Goal: Task Accomplishment & Management: Manage account settings

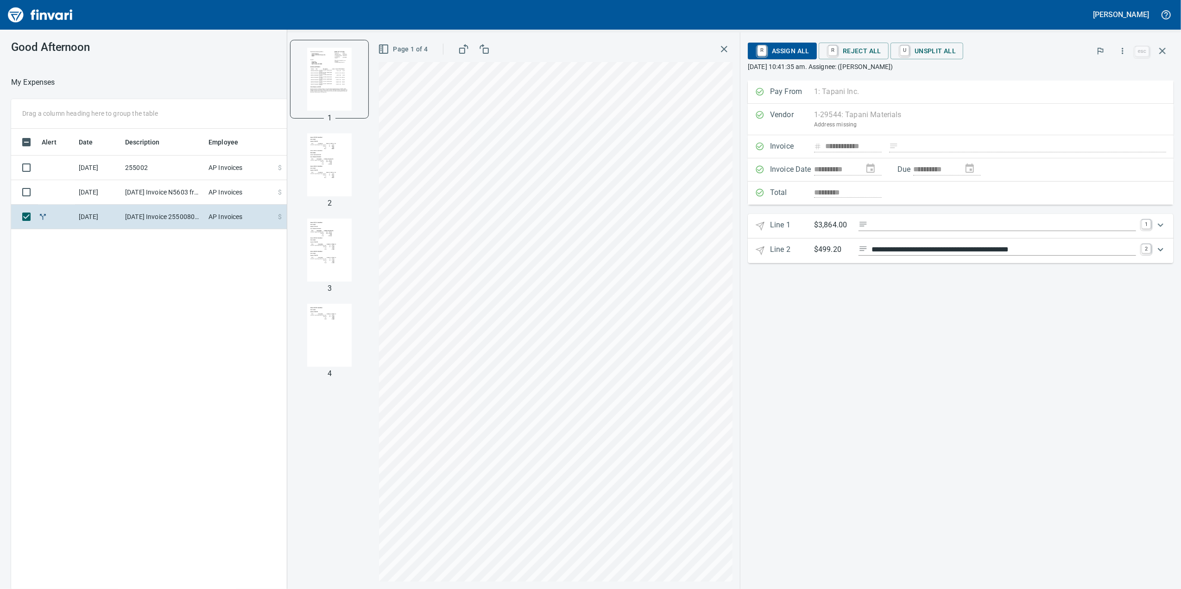
scroll to position [478, 908]
click at [157, 169] on td "255002" at bounding box center [162, 168] width 83 height 25
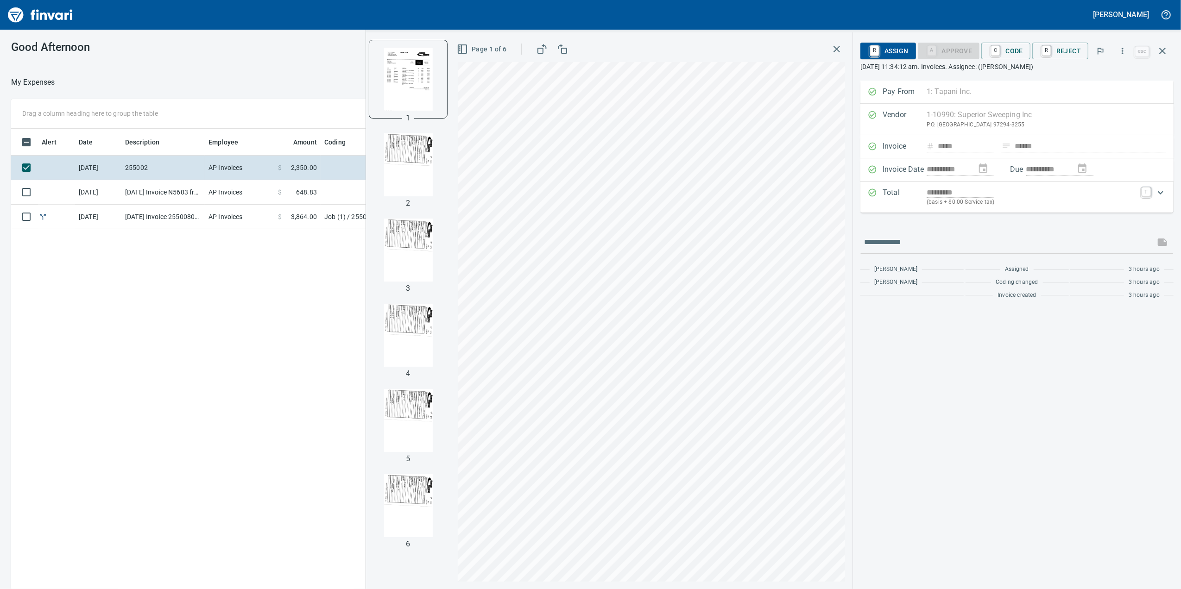
click at [965, 203] on p "(basis + $0.00 Service tax)" at bounding box center [1030, 202] width 209 height 9
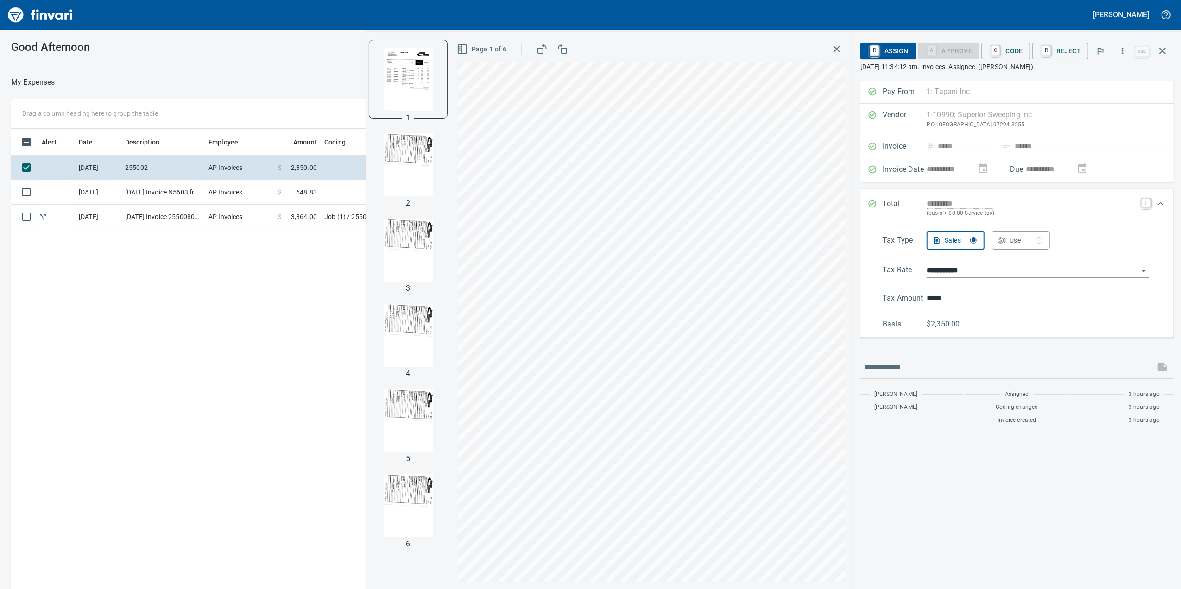
click at [404, 157] on img "button" at bounding box center [408, 164] width 63 height 63
click at [438, 254] on img "button" at bounding box center [408, 250] width 63 height 63
click at [438, 254] on img "button" at bounding box center [408, 249] width 63 height 63
click at [421, 364] on img "button" at bounding box center [408, 335] width 63 height 63
click at [406, 440] on img "button" at bounding box center [408, 420] width 63 height 63
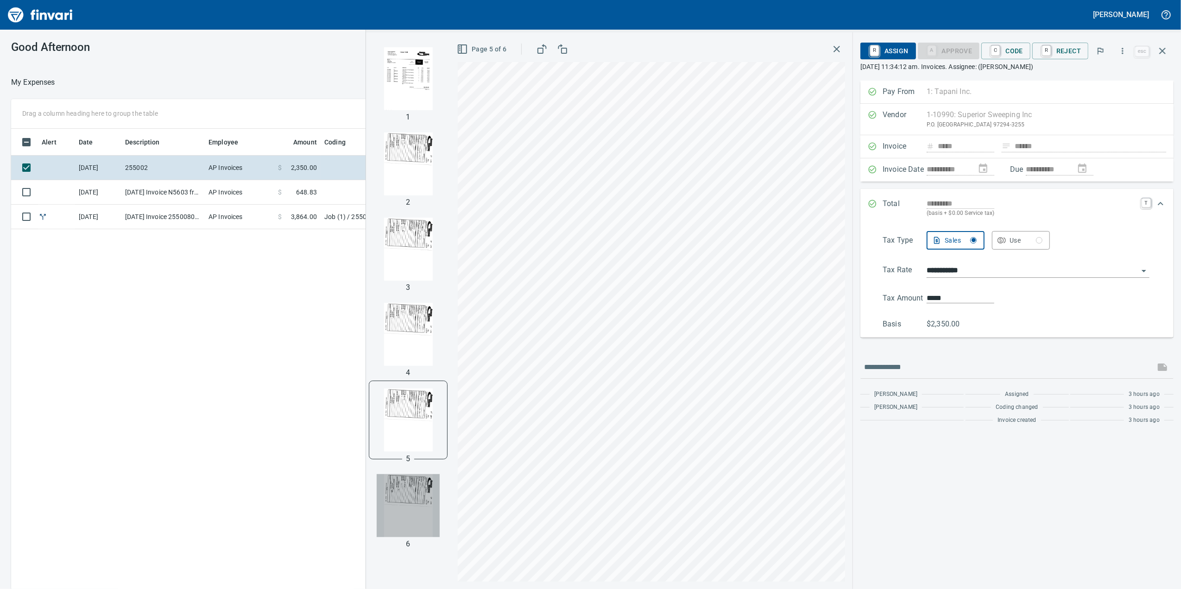
click at [428, 494] on img "button" at bounding box center [408, 505] width 63 height 63
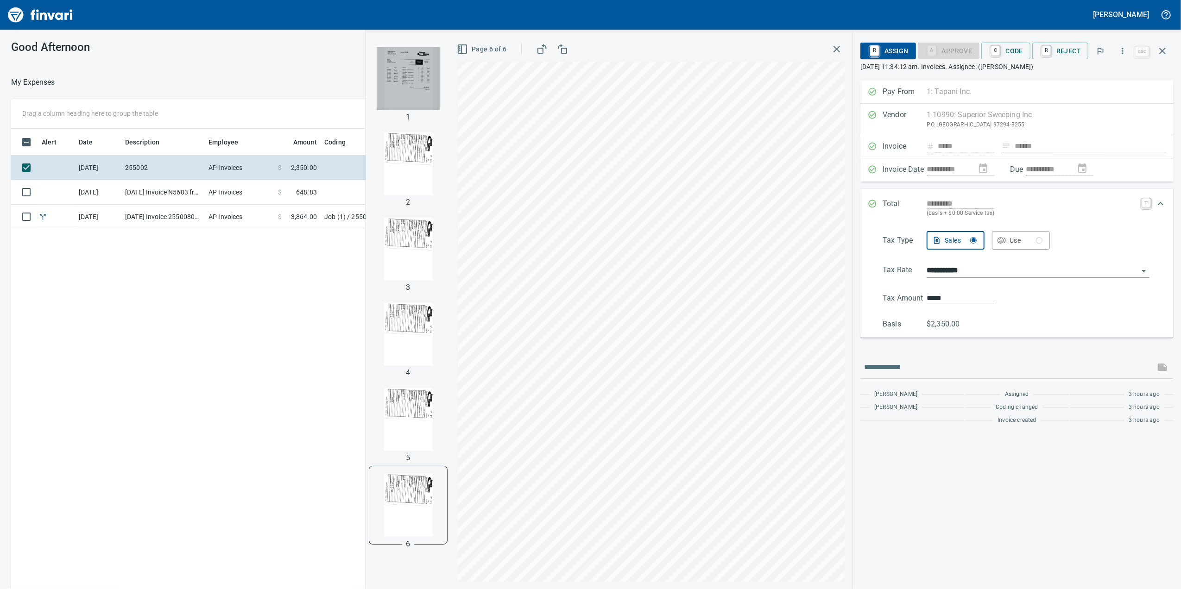
click at [388, 63] on img "button" at bounding box center [408, 78] width 63 height 63
click at [1006, 54] on span "C Code" at bounding box center [1006, 51] width 34 height 16
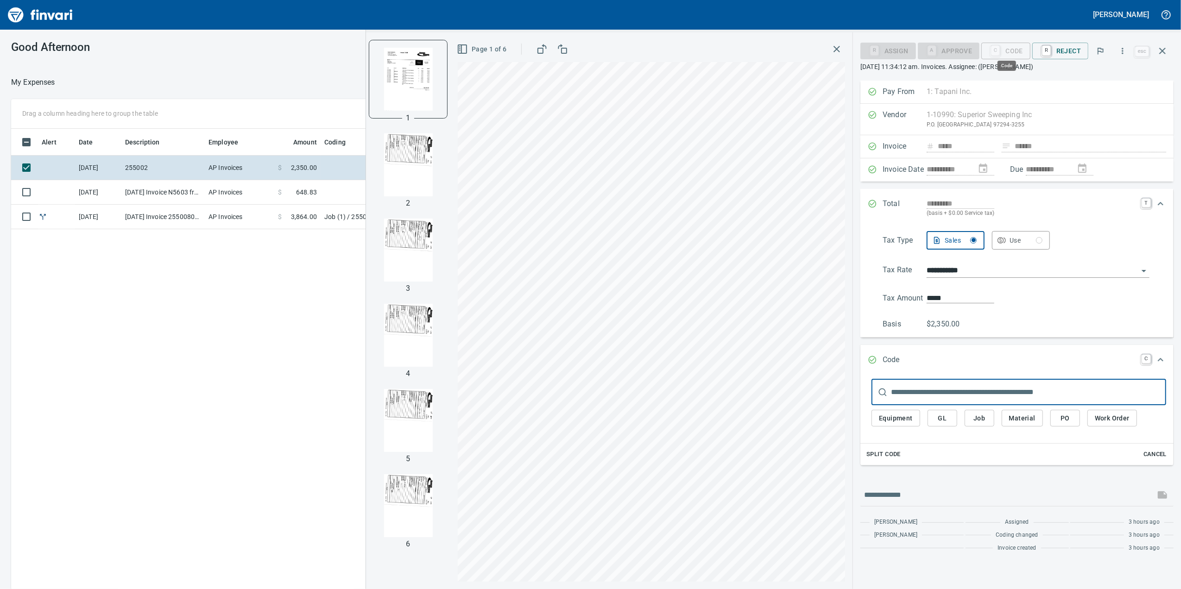
scroll to position [478, 908]
click at [981, 432] on div "Equipment GL Job Material PO Work Order" at bounding box center [1018, 420] width 295 height 31
click at [987, 415] on button "Job" at bounding box center [979, 418] width 30 height 17
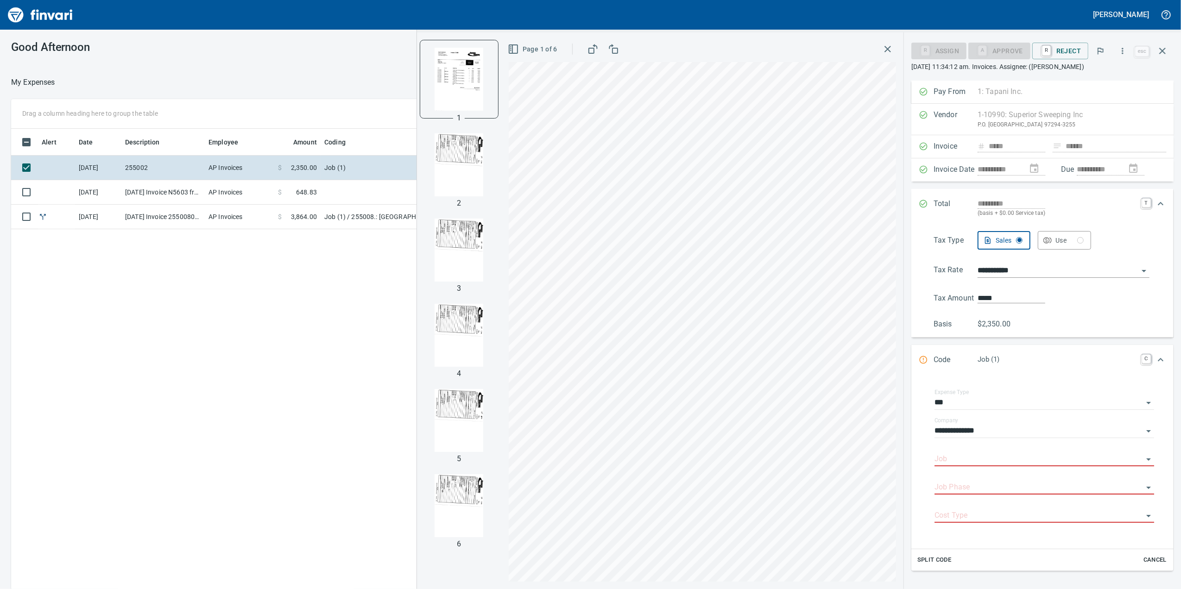
click at [975, 456] on input "Job" at bounding box center [1038, 459] width 208 height 13
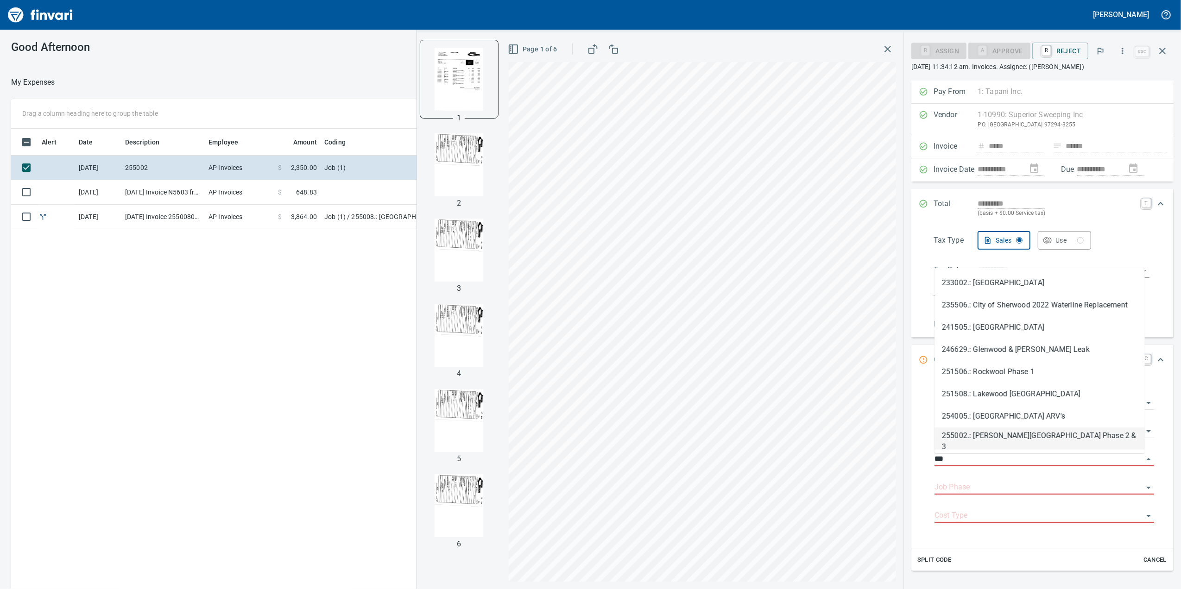
click at [946, 434] on li "255002.: [PERSON_NAME][GEOGRAPHIC_DATA] Phase 2 & 3" at bounding box center [1039, 439] width 210 height 22
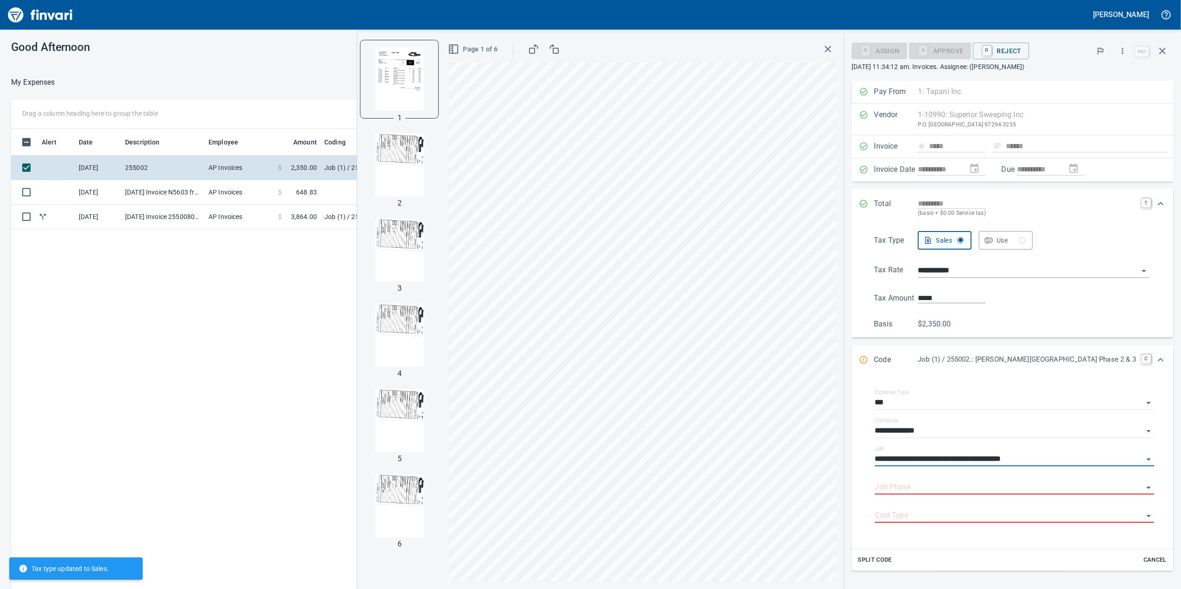
type input "**********"
click at [959, 489] on input "Job Phase" at bounding box center [1009, 487] width 268 height 13
click at [962, 490] on input "Job Phase" at bounding box center [1009, 487] width 268 height 13
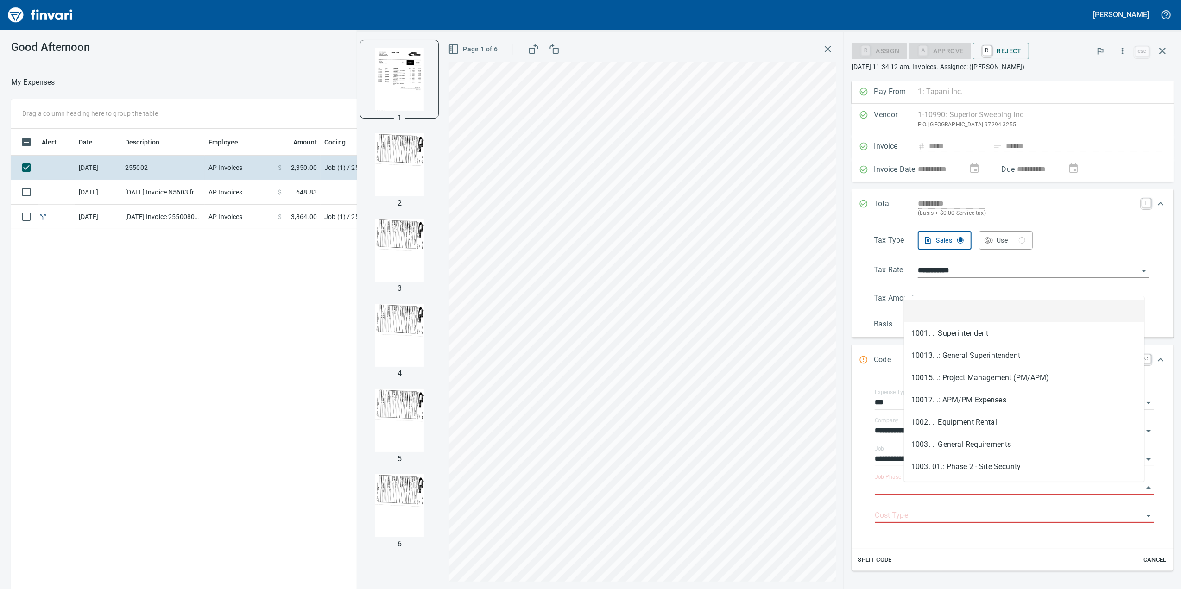
click at [962, 490] on input "Job Phase" at bounding box center [1009, 487] width 268 height 13
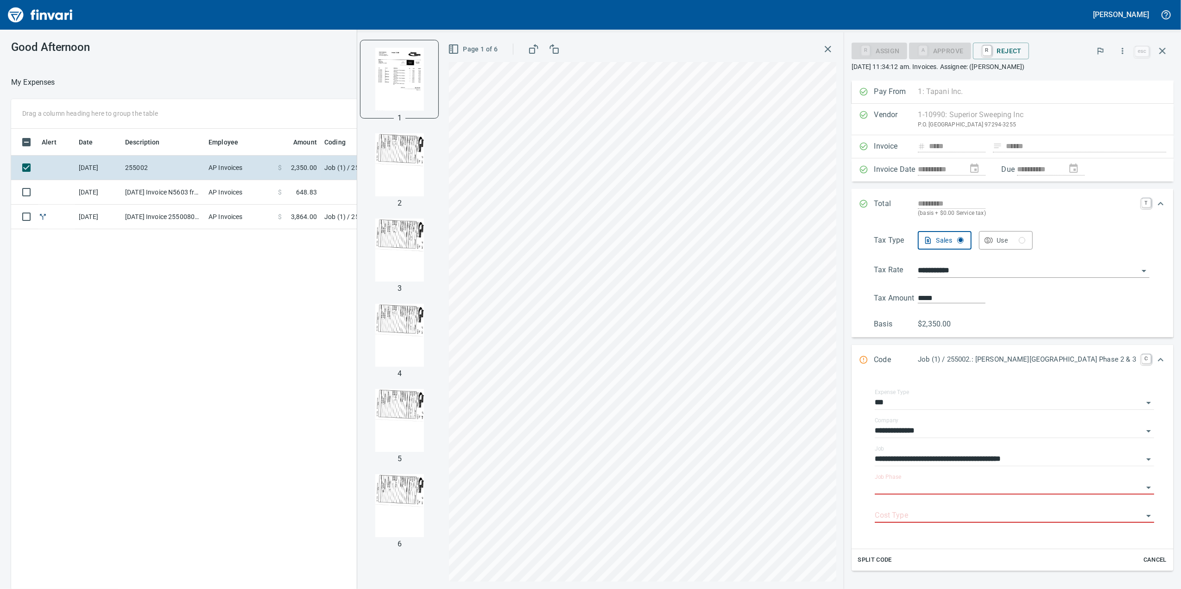
click at [962, 490] on input "Job Phase" at bounding box center [1009, 487] width 268 height 13
click at [962, 492] on input "Job Phase" at bounding box center [1009, 487] width 268 height 13
click at [1036, 532] on li "40. 14.: Street Sweeping Sub" at bounding box center [1024, 536] width 240 height 22
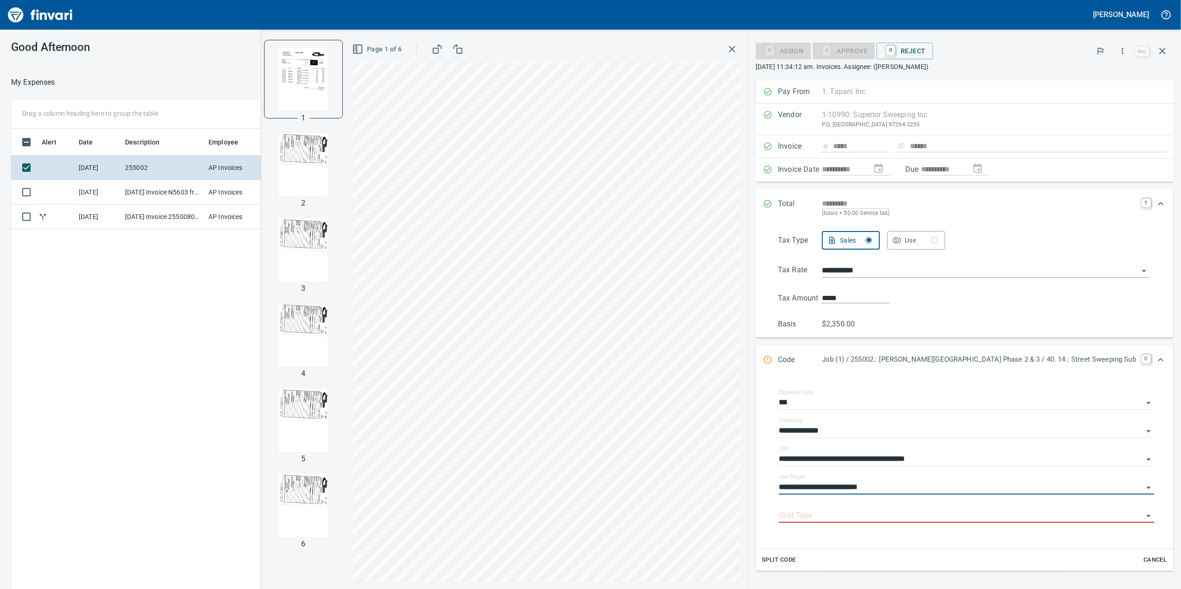
type input "**********"
click at [917, 517] on input "Cost Type" at bounding box center [961, 516] width 364 height 13
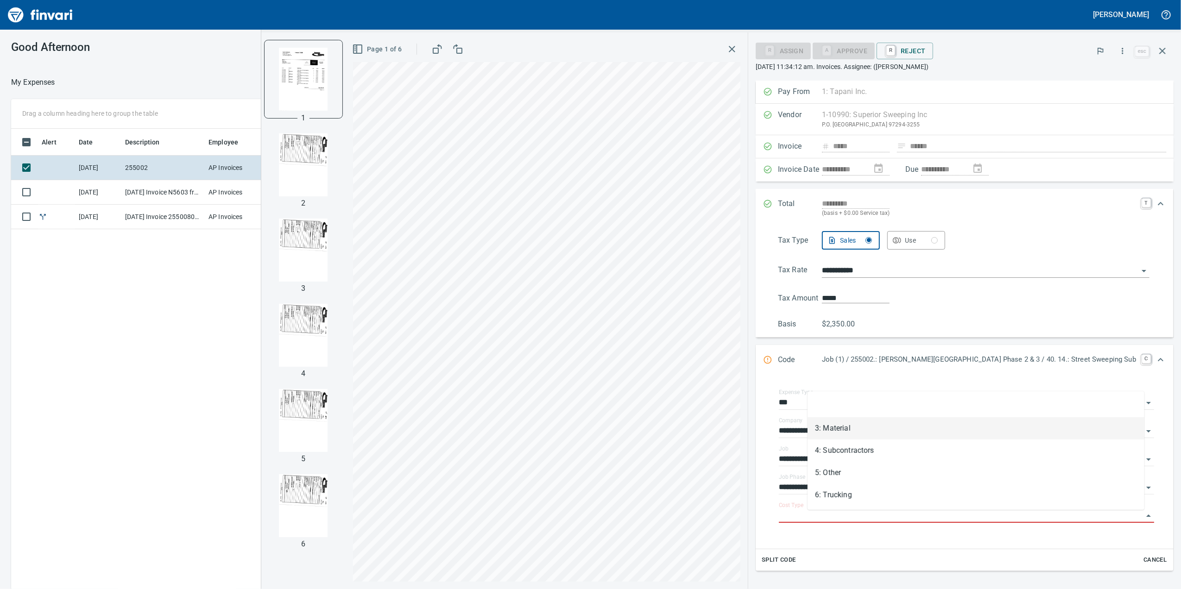
click at [829, 427] on li "3: Material" at bounding box center [975, 428] width 337 height 22
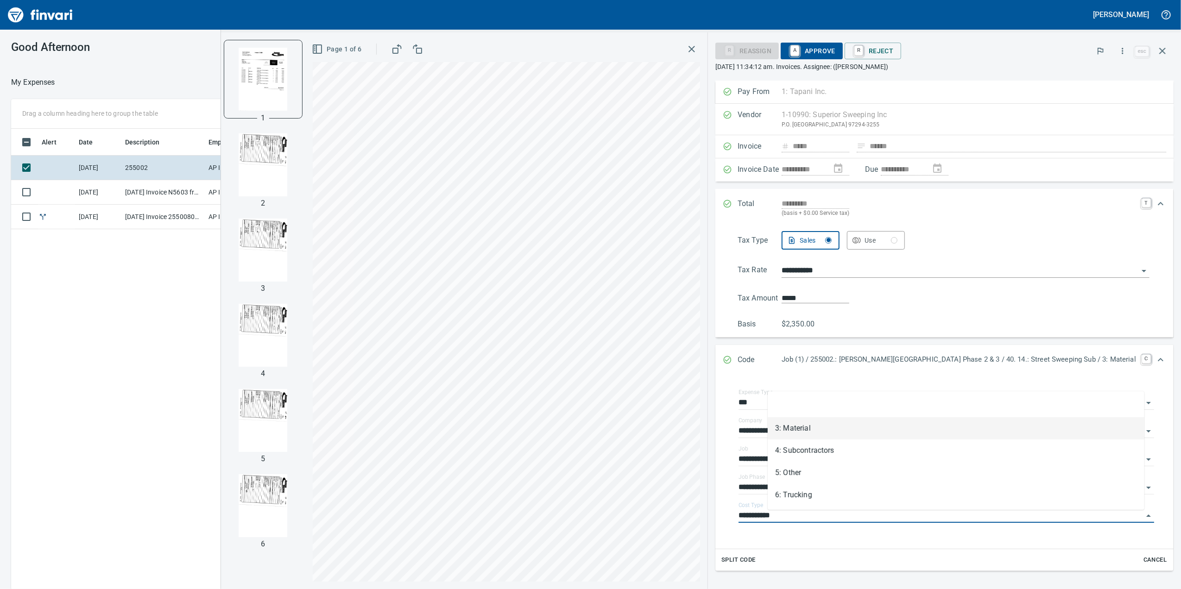
click at [843, 522] on input "**********" at bounding box center [940, 516] width 404 height 13
click at [812, 447] on li "4: Subcontractors" at bounding box center [956, 451] width 377 height 22
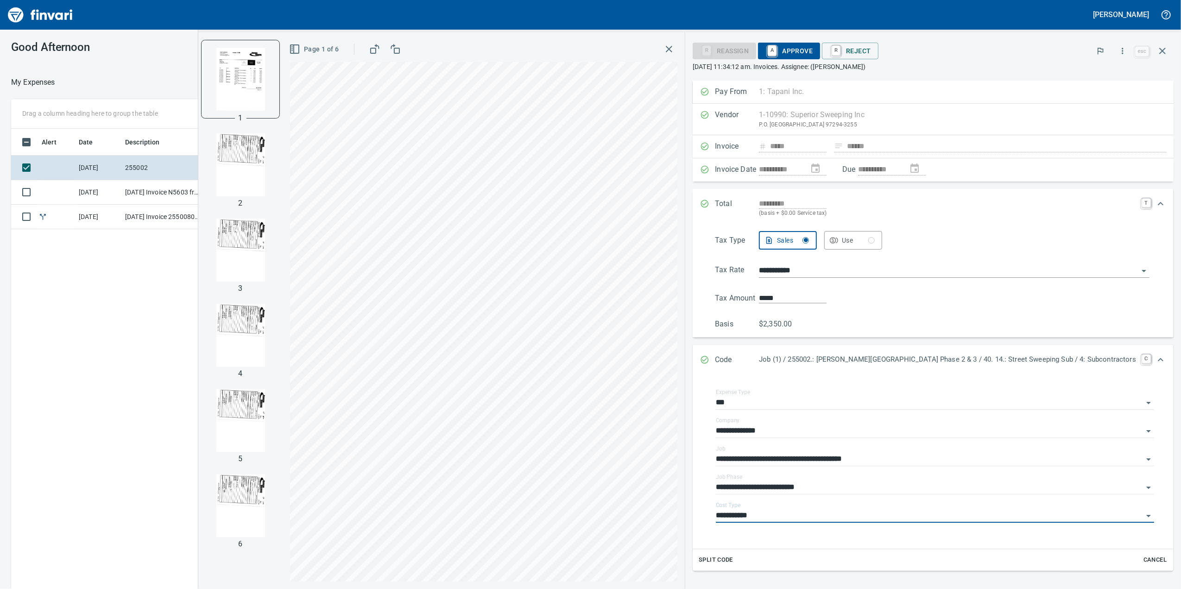
type input "**********"
click at [812, 58] on span "A Approve" at bounding box center [788, 51] width 47 height 16
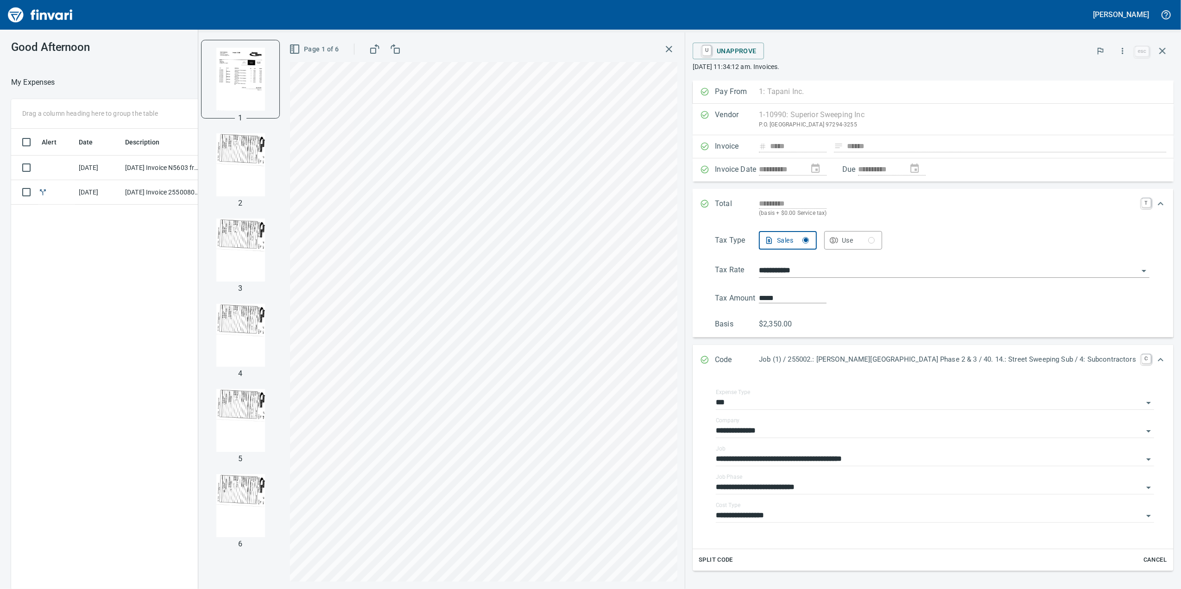
click at [164, 162] on td "[DATE] Invoice N5603 from Columbia River Pumping Inc. (1-24468)" at bounding box center [162, 168] width 83 height 25
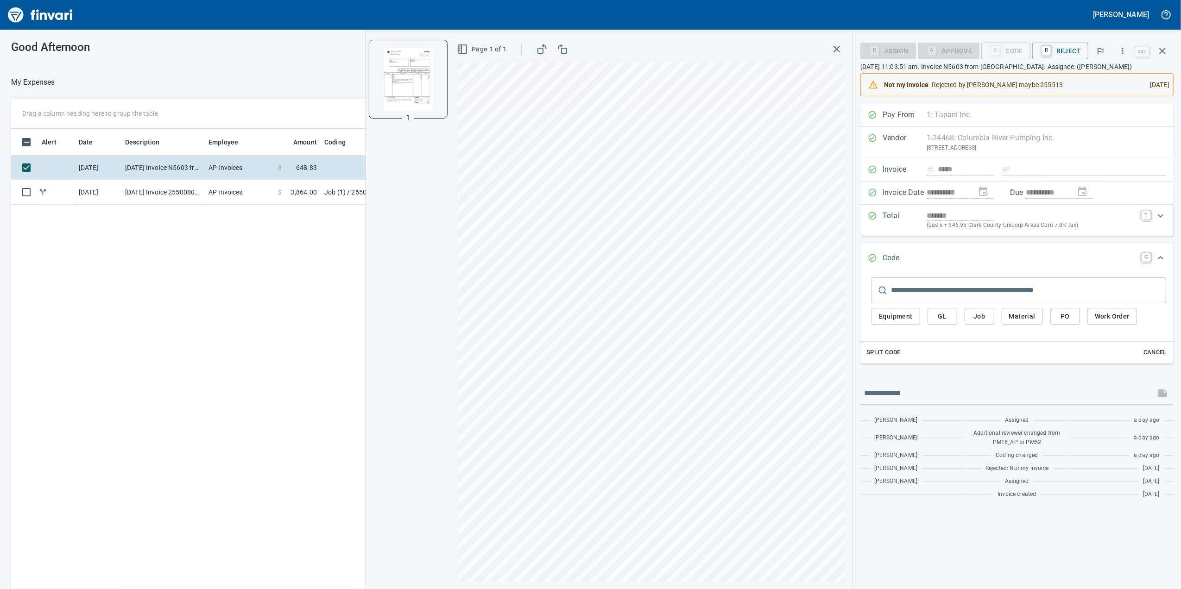
click at [213, 210] on div "Alert Date Description Employee Amount Coding [DATE] [DATE] Invoice N5603 from …" at bounding box center [474, 372] width 927 height 487
click at [221, 201] on td "AP Invoices" at bounding box center [239, 192] width 69 height 25
